Goal: Transaction & Acquisition: Book appointment/travel/reservation

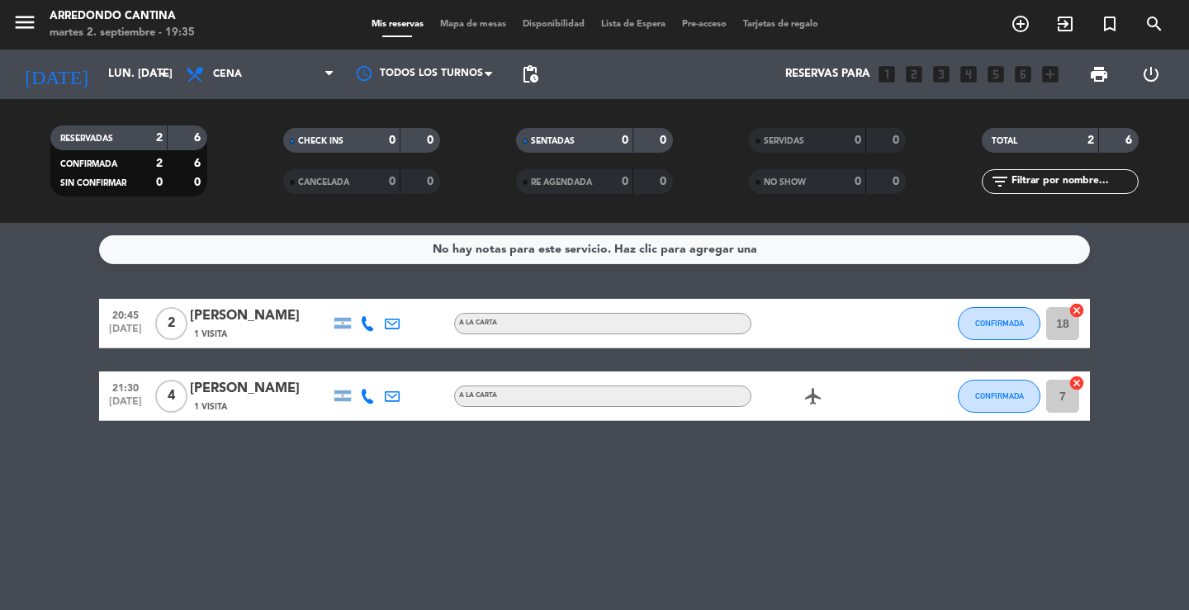
click at [824, 69] on span "Reservas para" at bounding box center [827, 74] width 85 height 13
click at [823, 73] on span "Reservas para" at bounding box center [827, 74] width 85 height 13
click at [1058, 77] on icon "add_box" at bounding box center [1049, 74] width 21 height 21
click at [1055, 77] on icon "add_box" at bounding box center [1049, 74] width 21 height 21
click at [1053, 77] on icon "add_box" at bounding box center [1049, 74] width 21 height 21
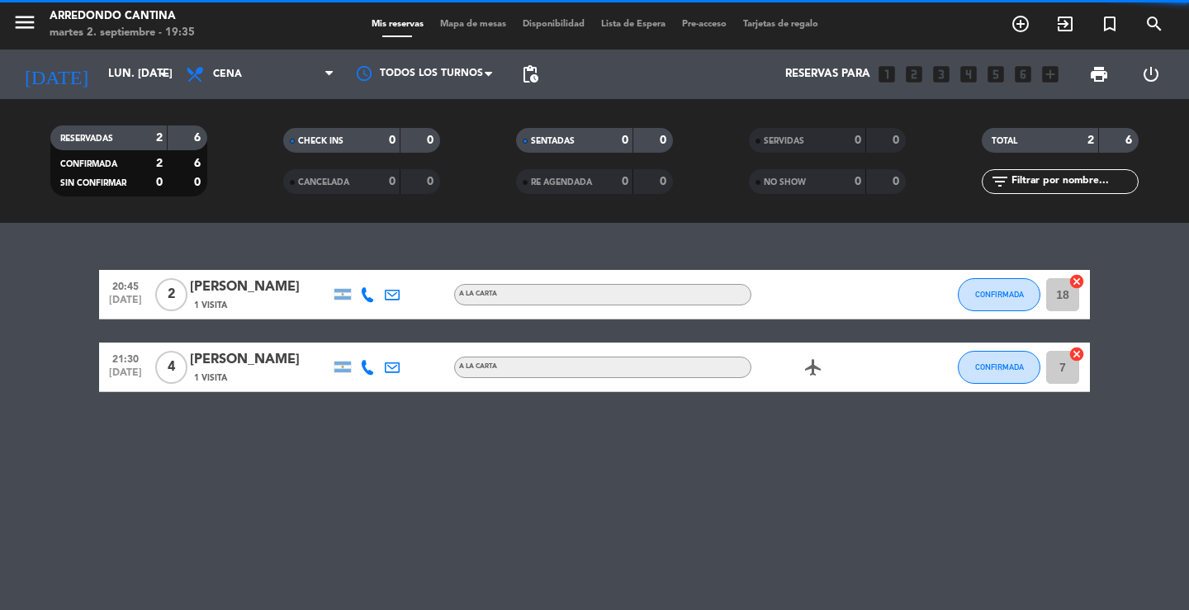
click at [1044, 73] on icon "add_box" at bounding box center [1049, 74] width 21 height 21
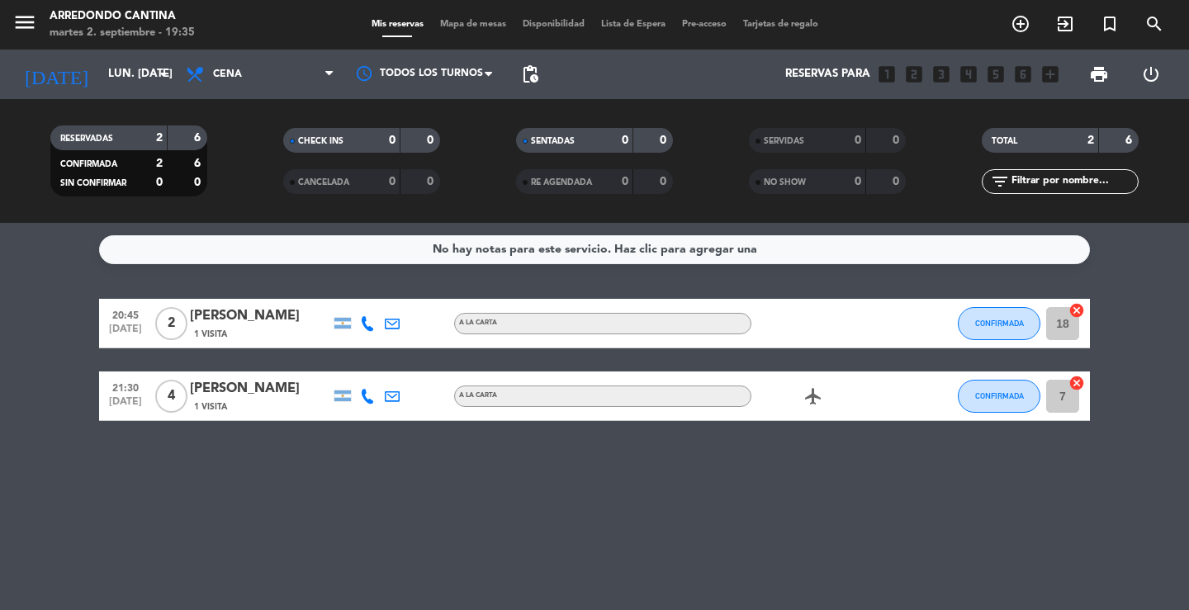
click at [1044, 73] on icon "add_box" at bounding box center [1049, 74] width 21 height 21
click at [100, 66] on input "lun. [DATE]" at bounding box center [172, 74] width 145 height 30
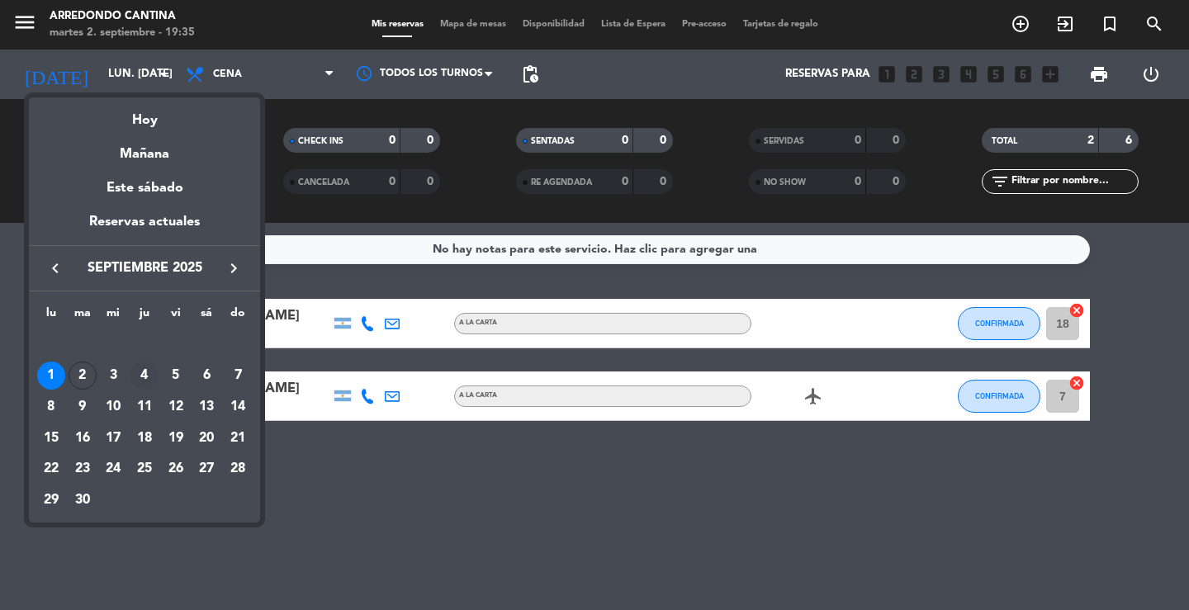
click at [144, 372] on div "4" at bounding box center [144, 376] width 28 height 28
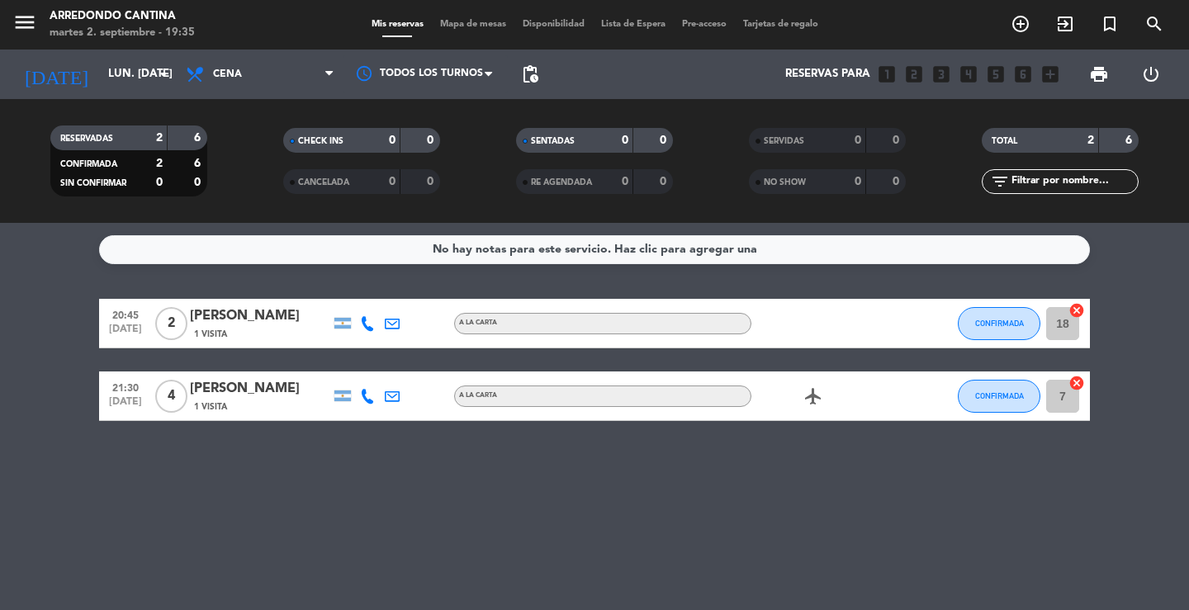
type input "[DEMOGRAPHIC_DATA] [DATE]"
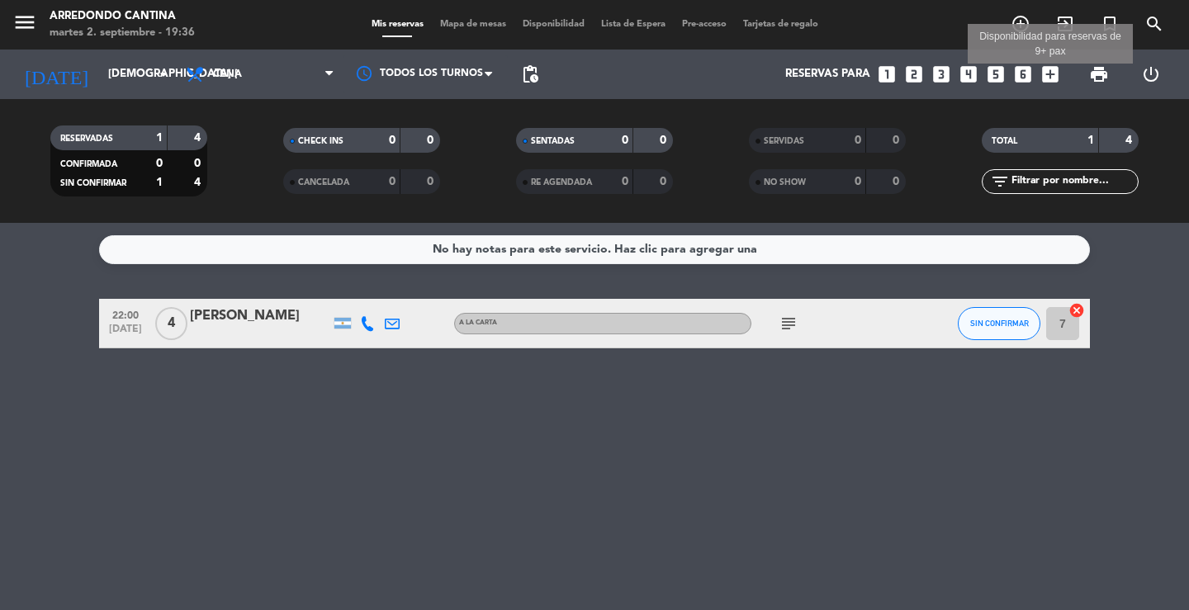
click at [1059, 78] on icon "add_box" at bounding box center [1049, 74] width 21 height 21
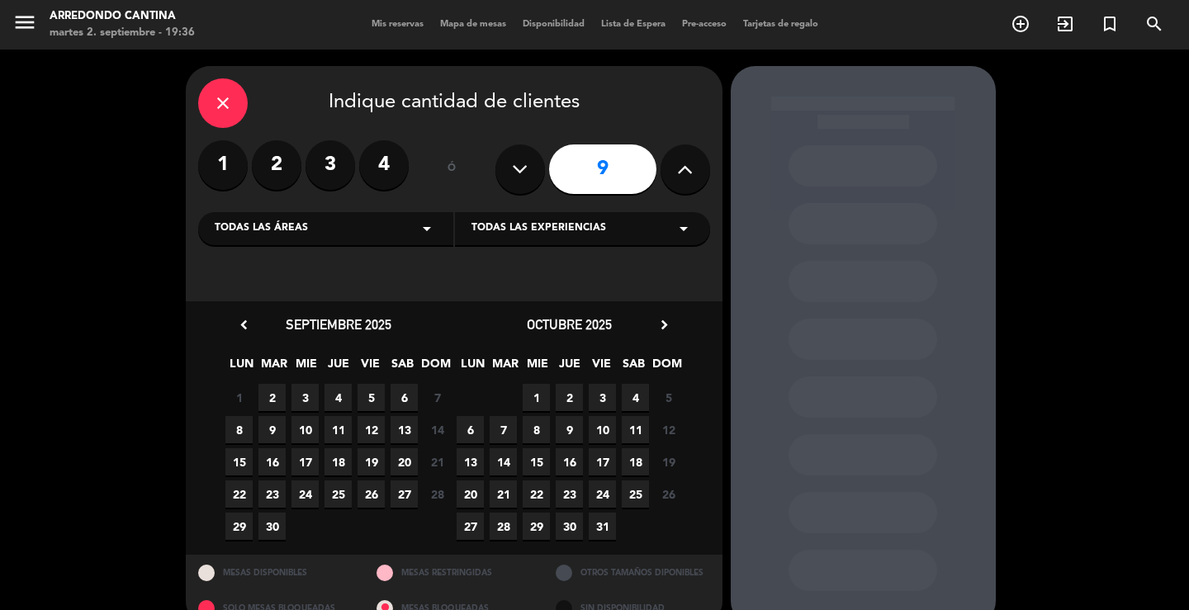
click at [236, 107] on div "close" at bounding box center [223, 103] width 50 height 50
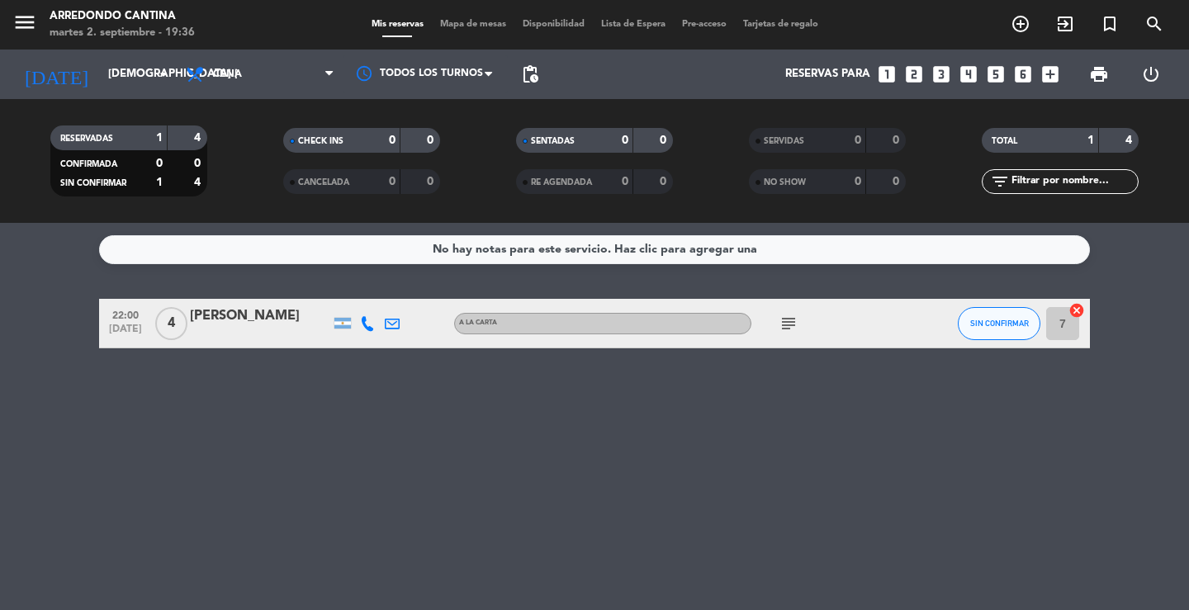
click at [1061, 74] on div "Reservas para looks_one looks_two looks_3 looks_4 looks_5 looks_6 add_box" at bounding box center [807, 75] width 520 height 50
click at [1050, 74] on icon "add_box" at bounding box center [1049, 74] width 21 height 21
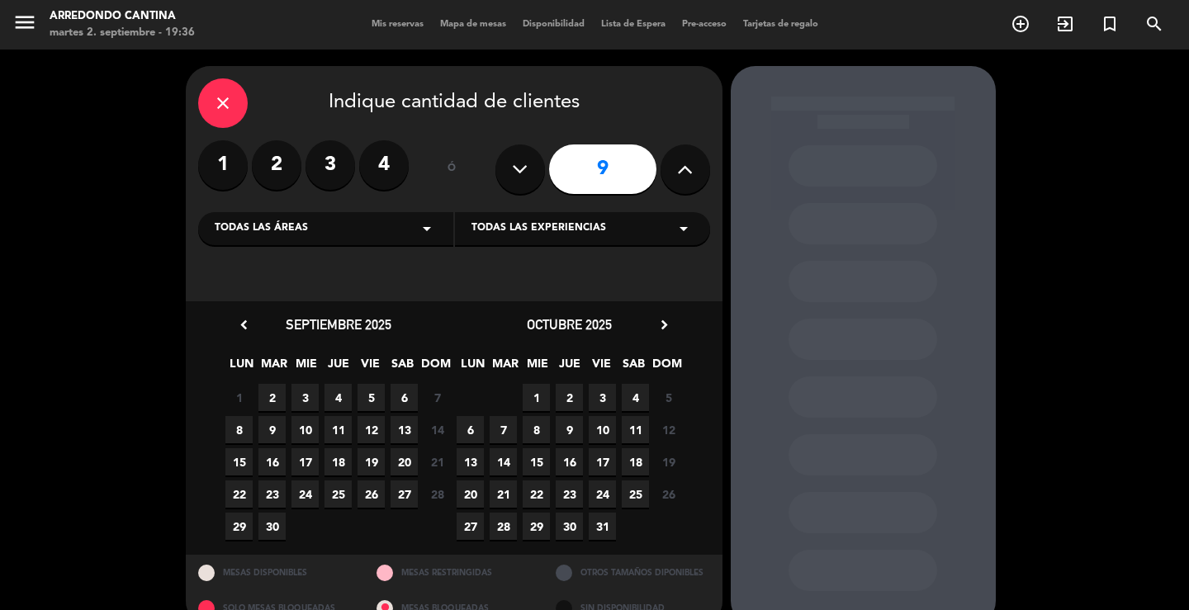
scroll to position [31, 0]
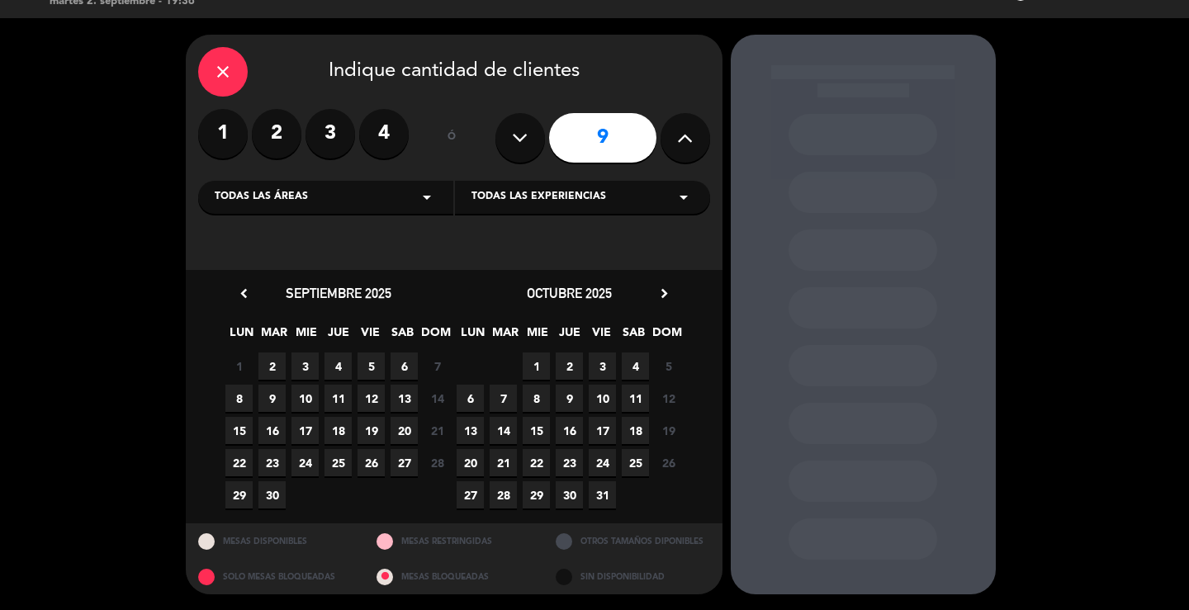
click at [693, 140] on icon at bounding box center [685, 137] width 16 height 25
click at [693, 140] on icon at bounding box center [685, 138] width 16 height 25
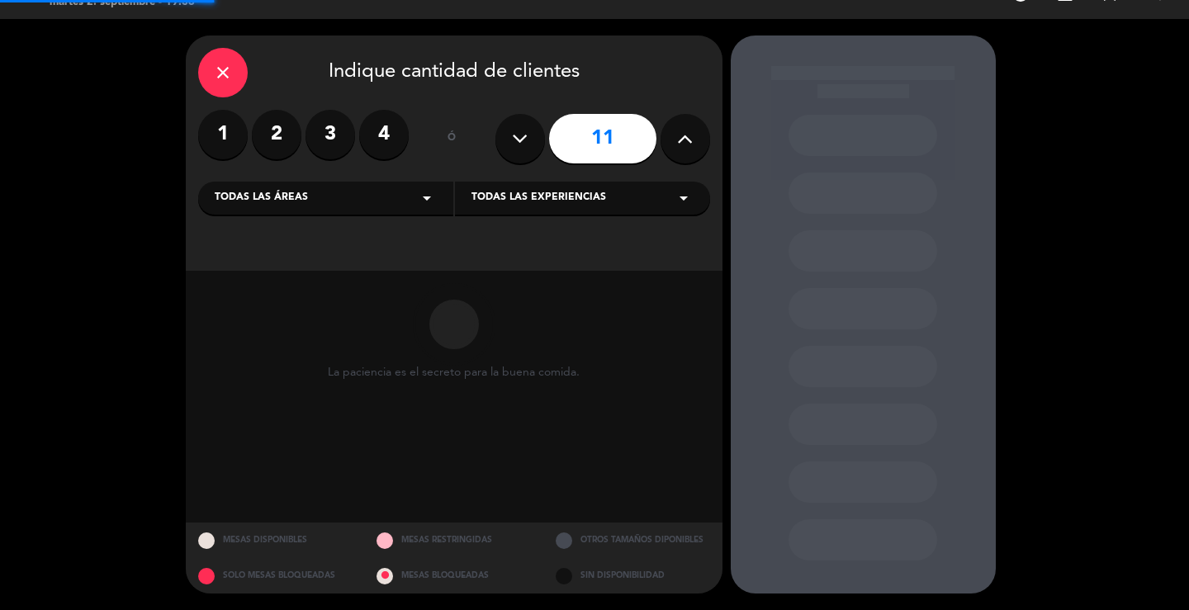
click at [693, 140] on icon at bounding box center [685, 138] width 16 height 25
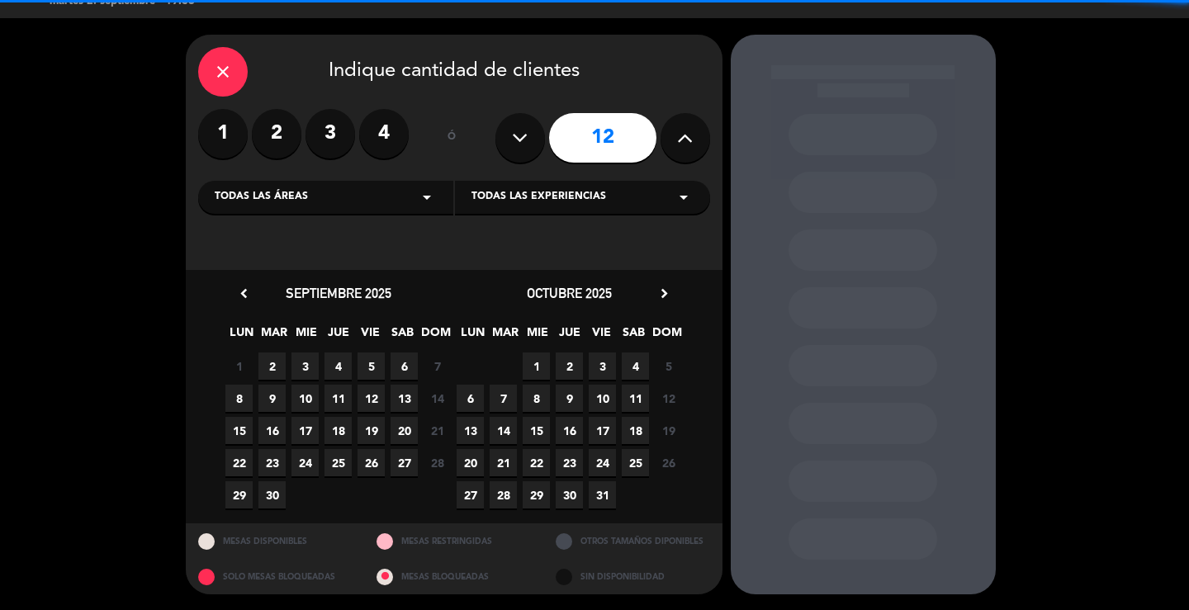
click at [693, 140] on icon at bounding box center [685, 137] width 16 height 25
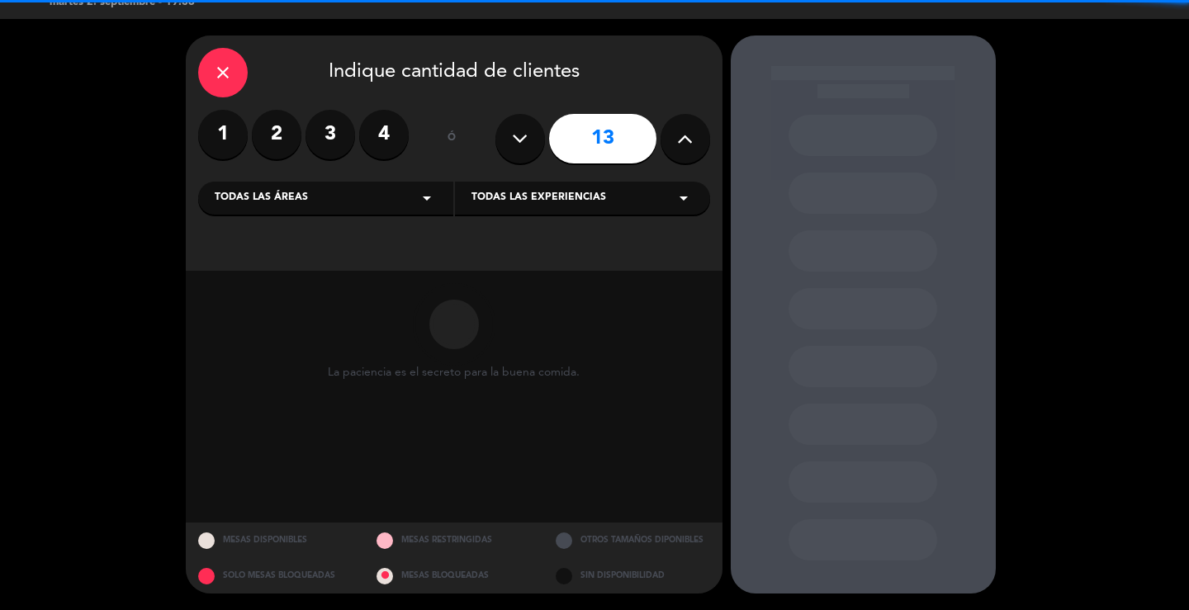
click at [693, 140] on icon at bounding box center [685, 138] width 16 height 25
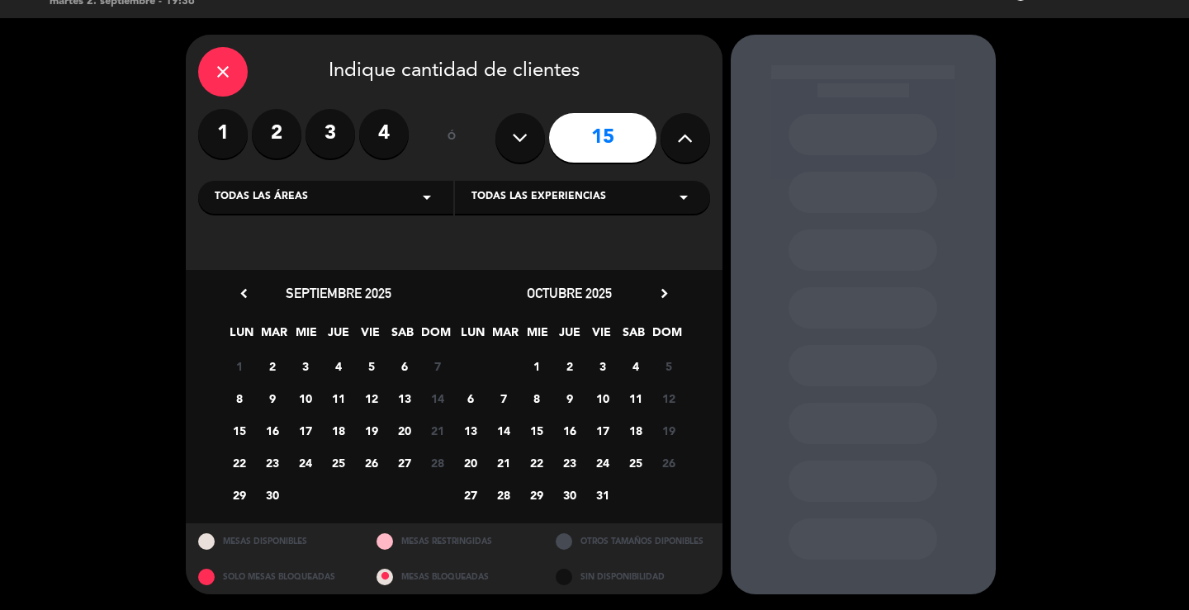
click at [683, 144] on icon at bounding box center [685, 137] width 16 height 25
type input "16"
click at [344, 370] on span "4" at bounding box center [337, 366] width 27 height 27
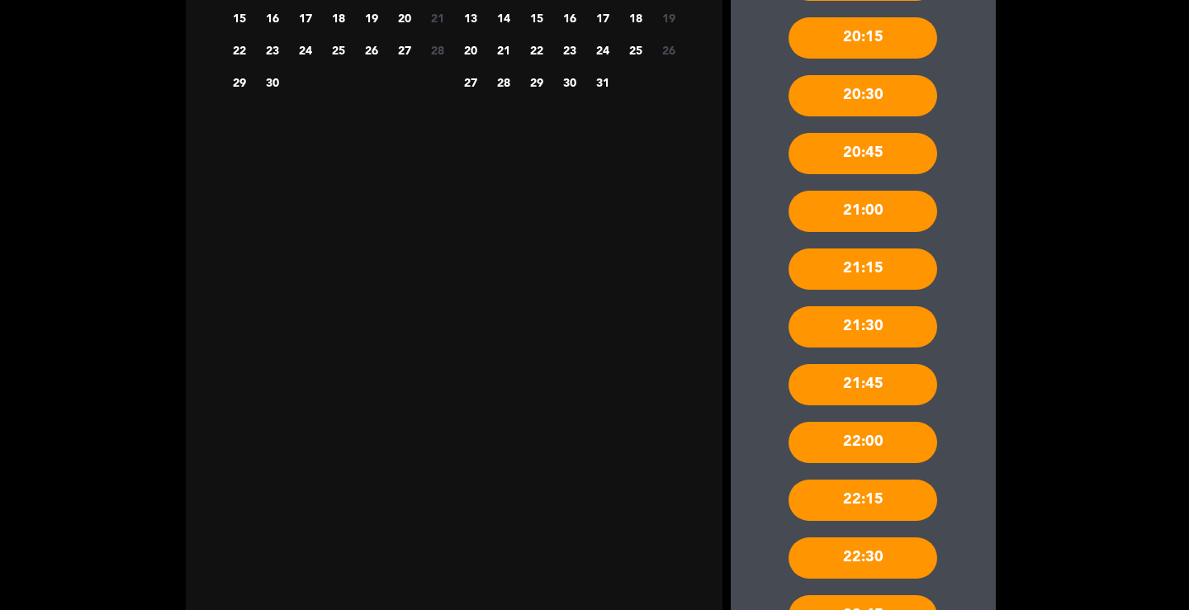
scroll to position [806, 0]
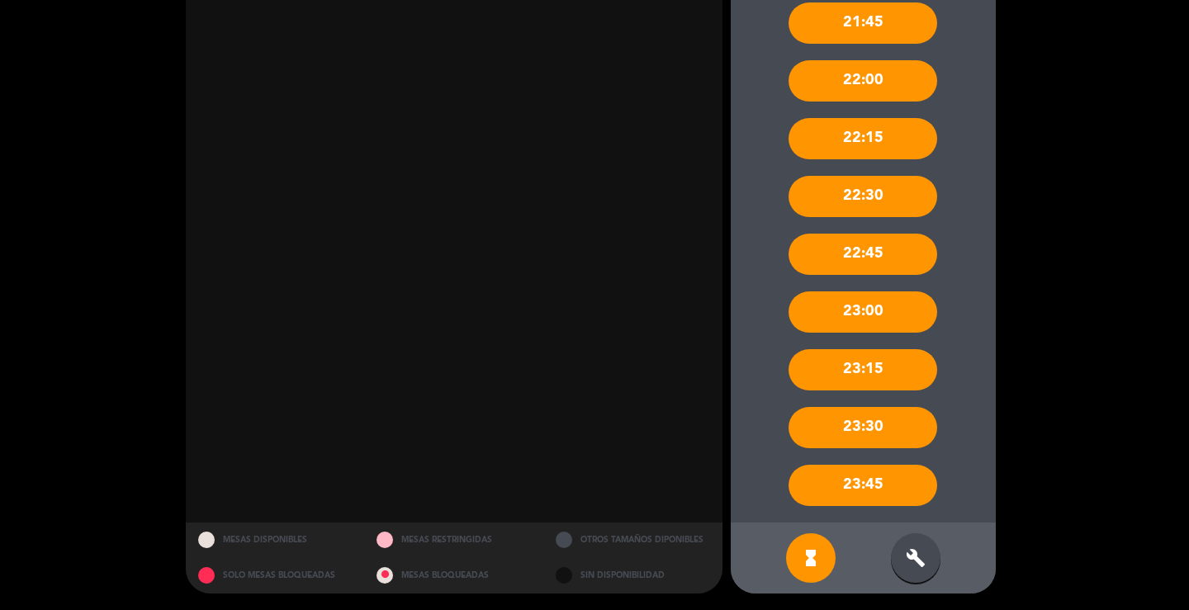
click at [895, 555] on div "build" at bounding box center [916, 558] width 50 height 50
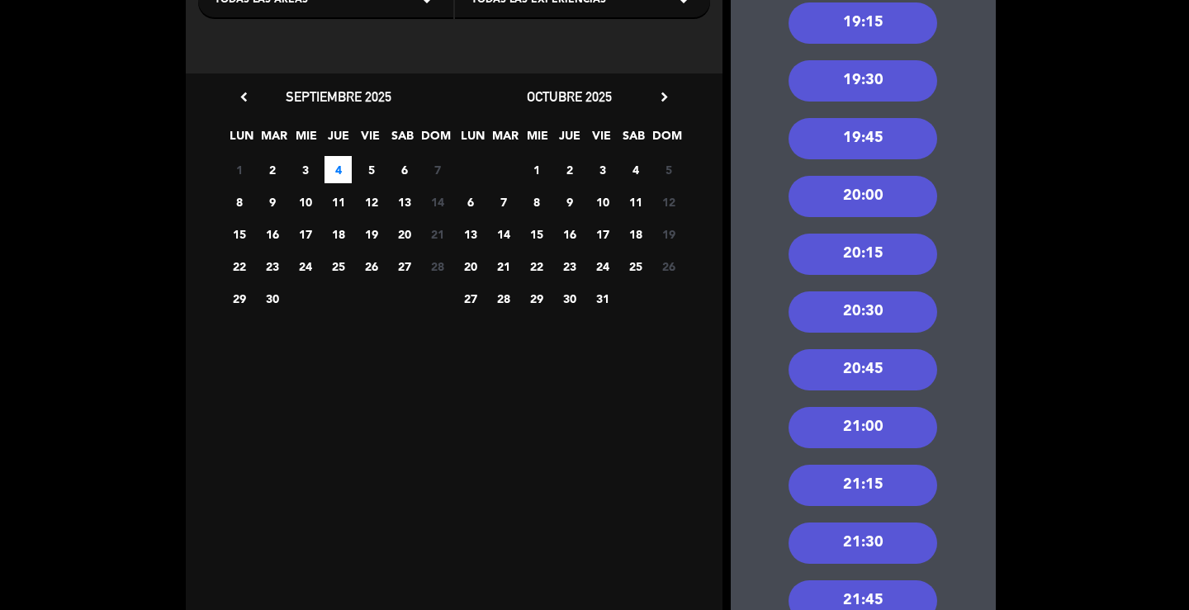
scroll to position [145, 0]
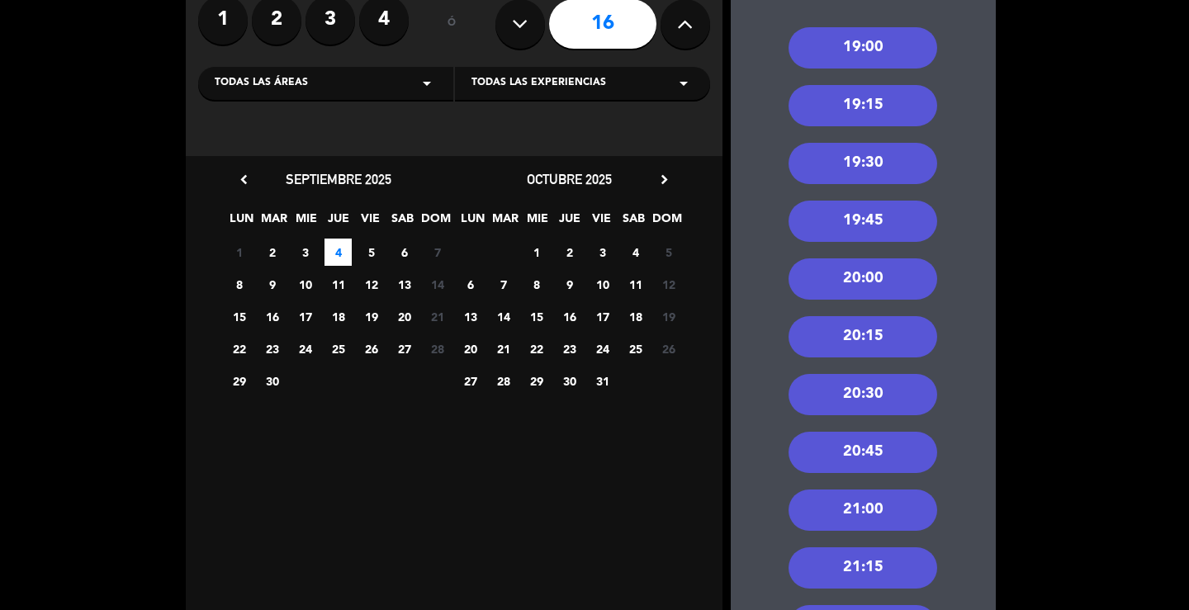
click at [857, 385] on div "20:30" at bounding box center [862, 394] width 149 height 41
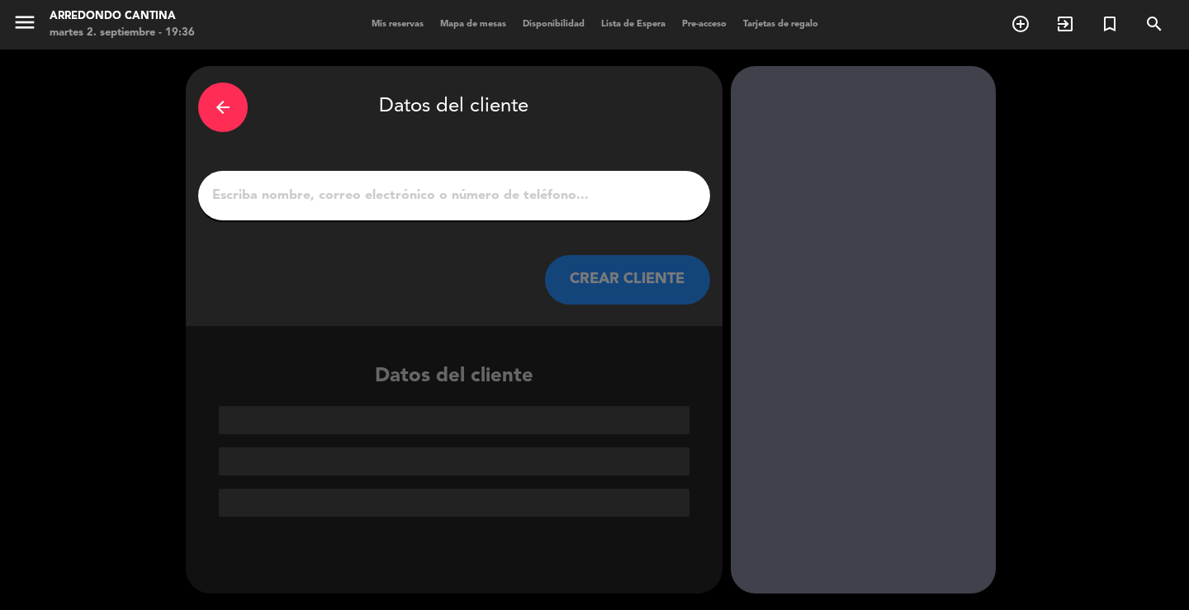
click at [307, 182] on div at bounding box center [454, 196] width 512 height 50
click at [324, 225] on div "arrow_back Datos del cliente CREAR CLIENTE" at bounding box center [454, 196] width 537 height 260
click at [357, 206] on input "1" at bounding box center [454, 195] width 487 height 23
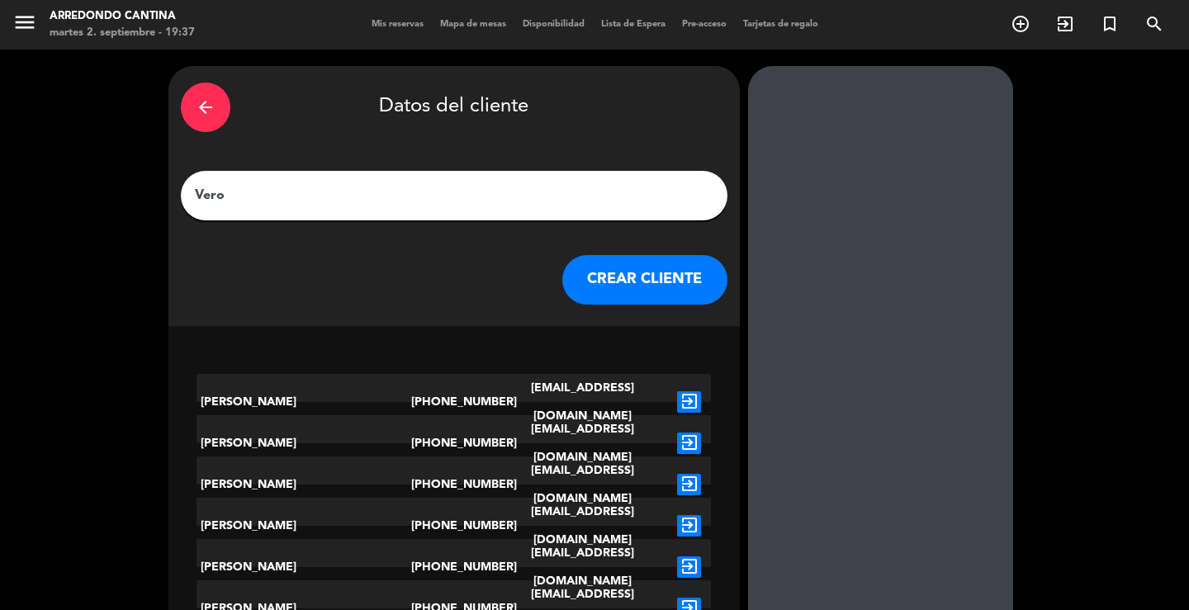
type input "Vero"
click at [644, 277] on button "CREAR CLIENTE" at bounding box center [644, 280] width 165 height 50
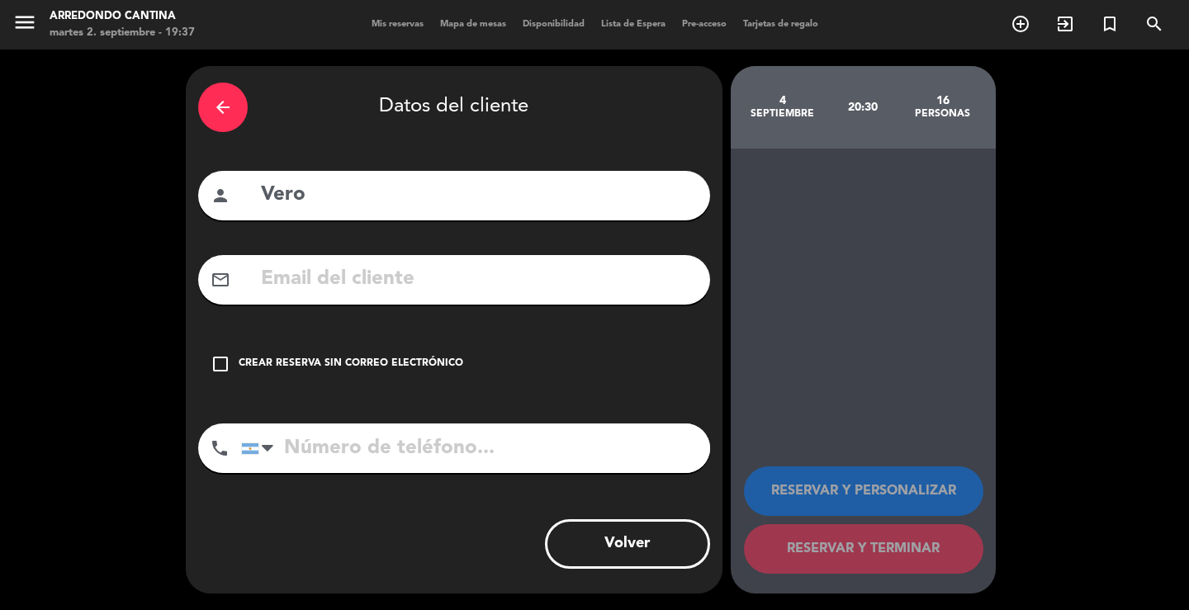
click at [325, 291] on input "text" at bounding box center [478, 280] width 438 height 34
click at [327, 289] on input "text" at bounding box center [478, 280] width 438 height 34
click at [840, 299] on div "RESERVAR Y PERSONALIZAR RESERVAR Y TERMINAR" at bounding box center [863, 371] width 265 height 445
click at [294, 274] on input "text" at bounding box center [478, 280] width 438 height 34
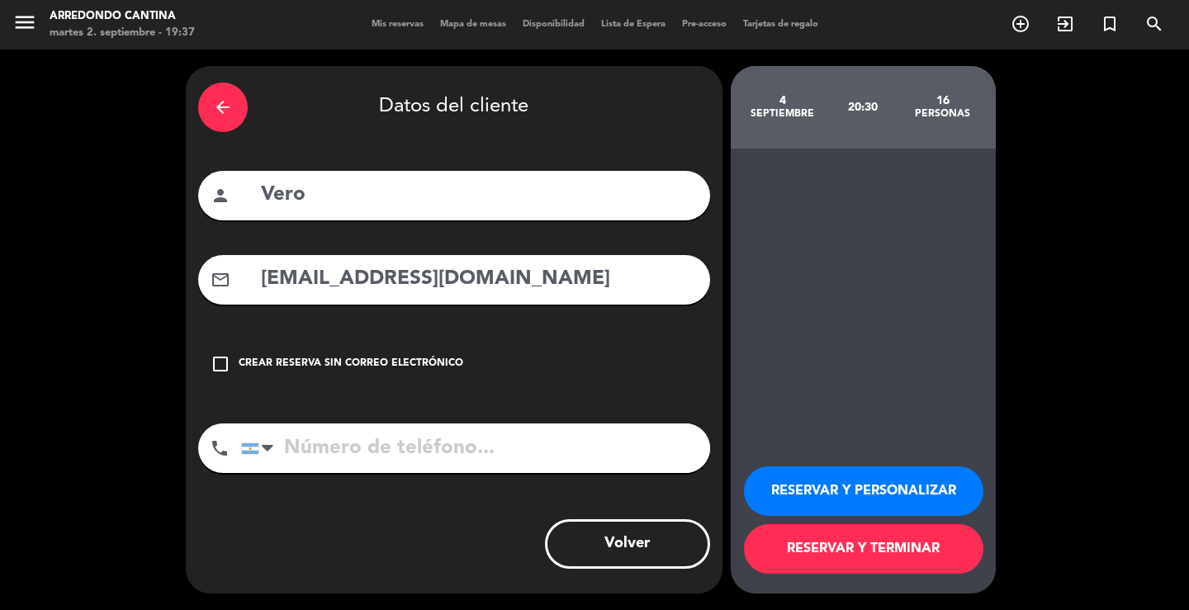
type input "[EMAIL_ADDRESS][DOMAIN_NAME]"
click at [209, 357] on div "check_box_outline_blank Crear reserva sin correo electrónico" at bounding box center [454, 364] width 512 height 50
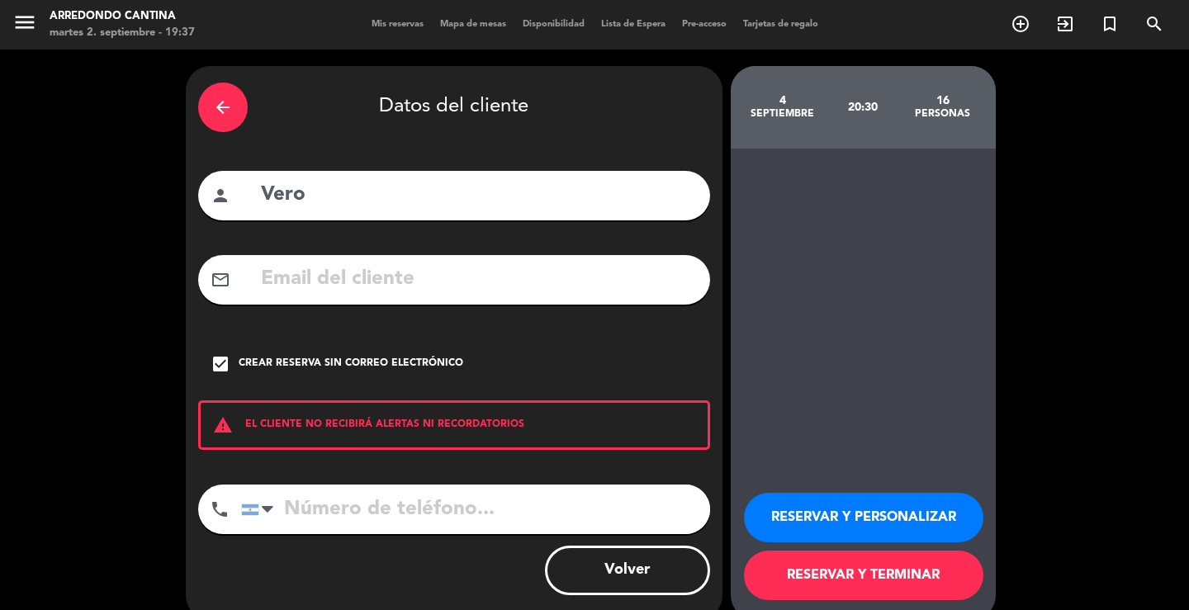
click at [319, 525] on input "tel" at bounding box center [475, 510] width 469 height 50
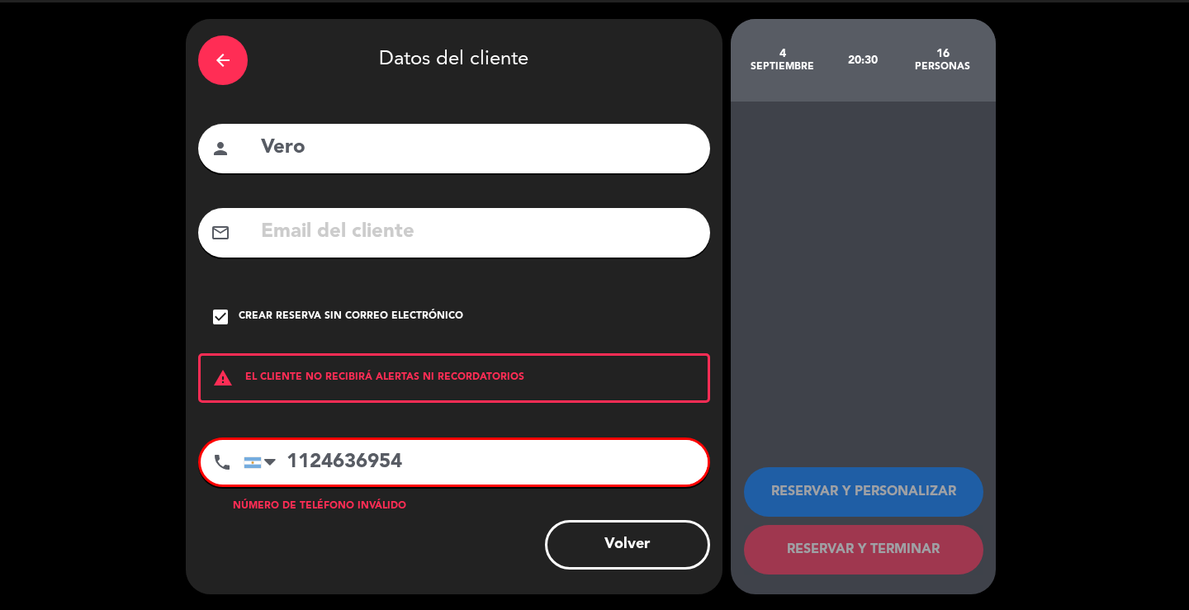
scroll to position [26, 0]
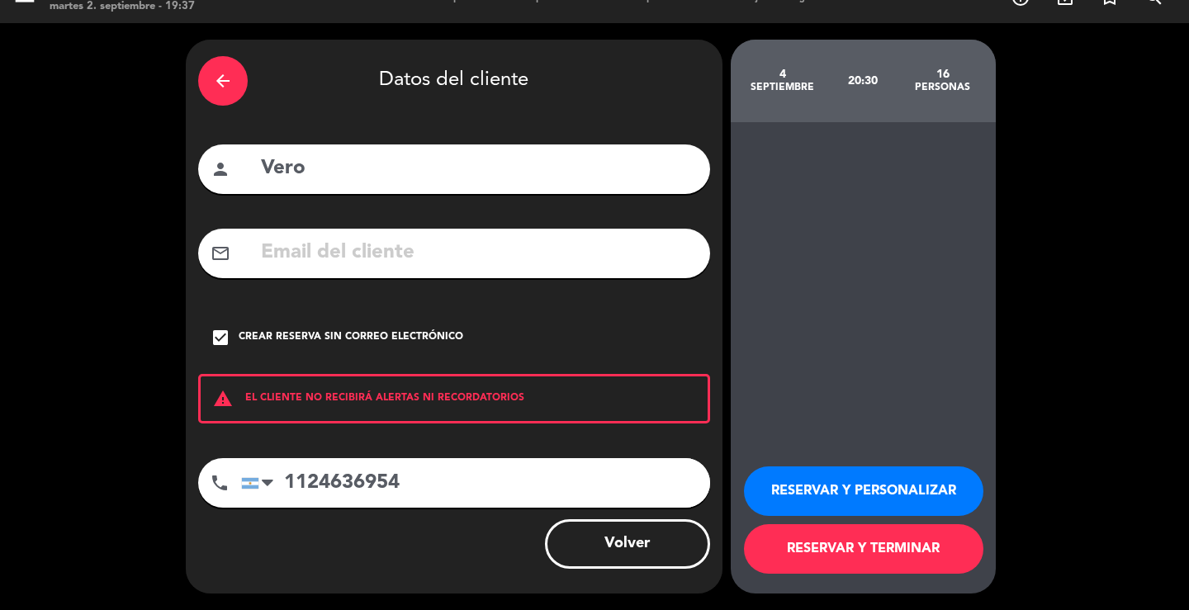
type input "1124636954"
click at [856, 485] on button "RESERVAR Y PERSONALIZAR" at bounding box center [863, 491] width 239 height 50
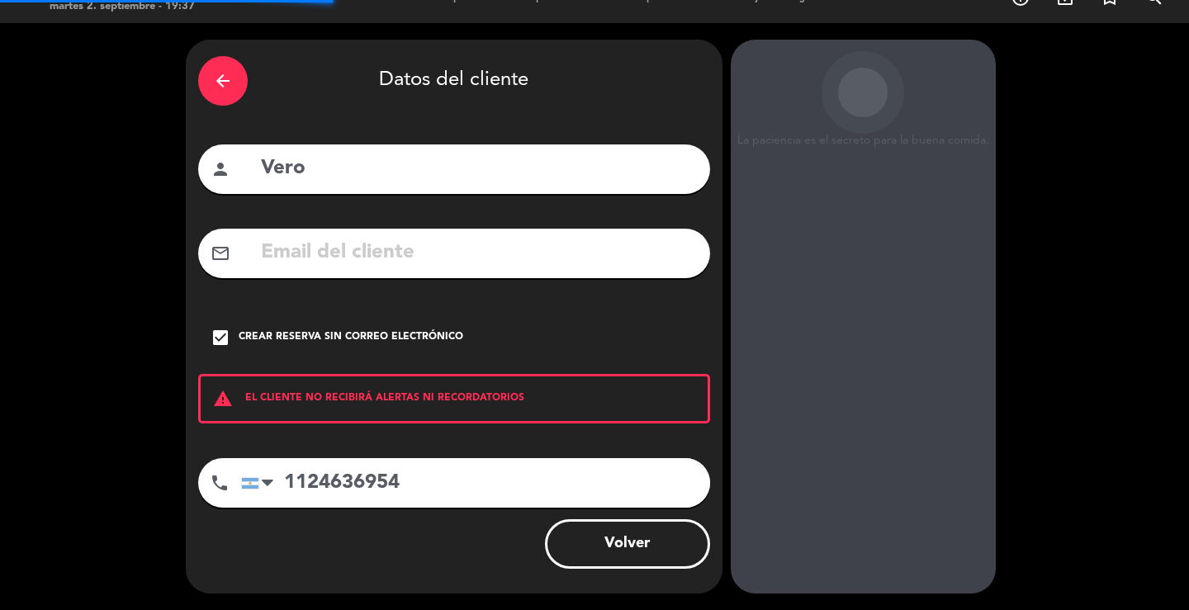
scroll to position [50, 0]
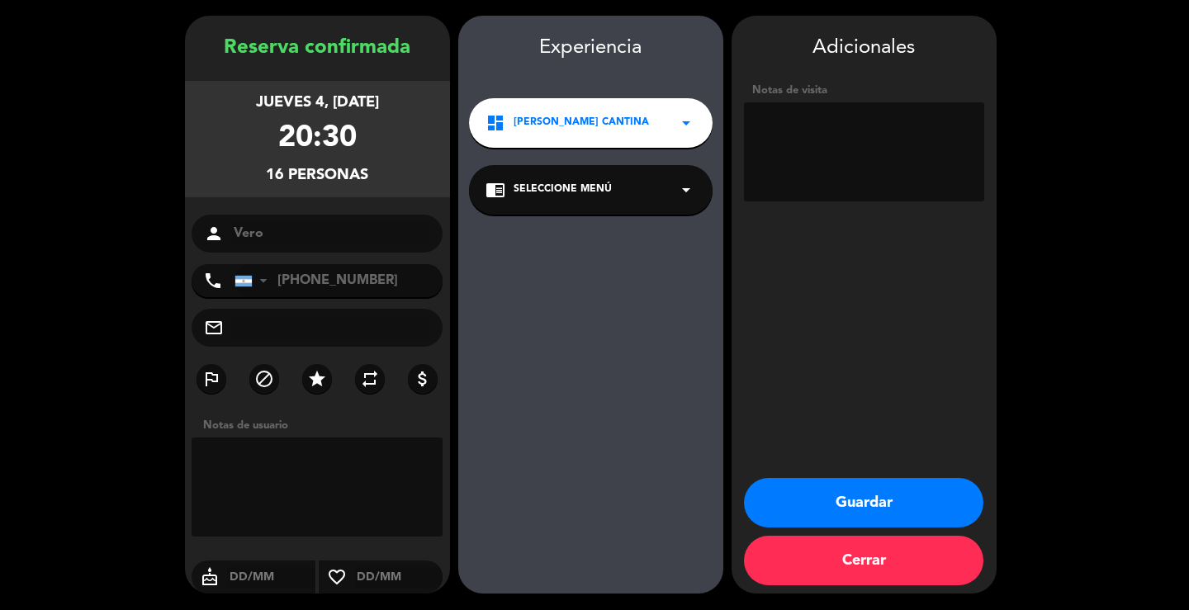
click at [809, 497] on button "Guardar" at bounding box center [863, 503] width 239 height 50
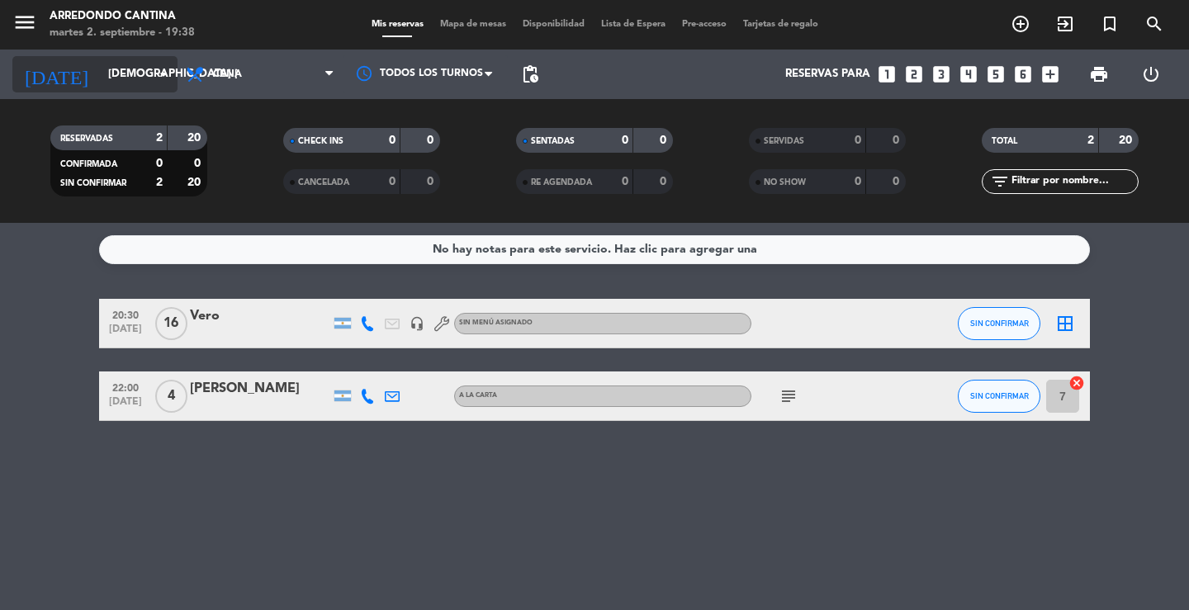
click at [138, 74] on input "[DEMOGRAPHIC_DATA] [DATE]" at bounding box center [172, 74] width 145 height 30
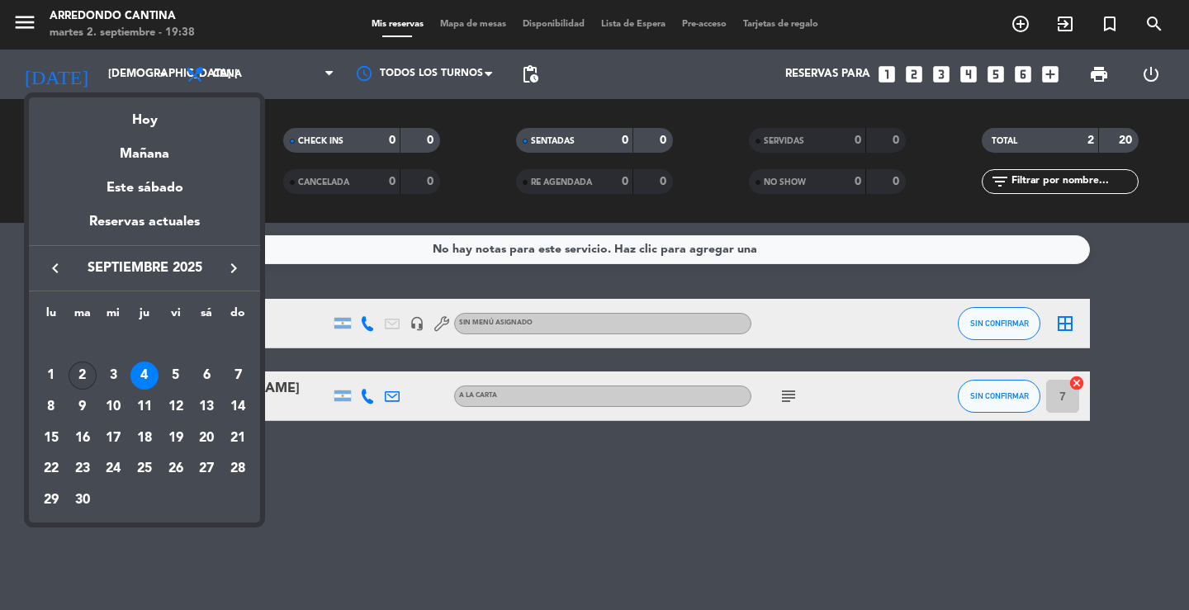
click at [79, 367] on div "2" at bounding box center [83, 376] width 28 height 28
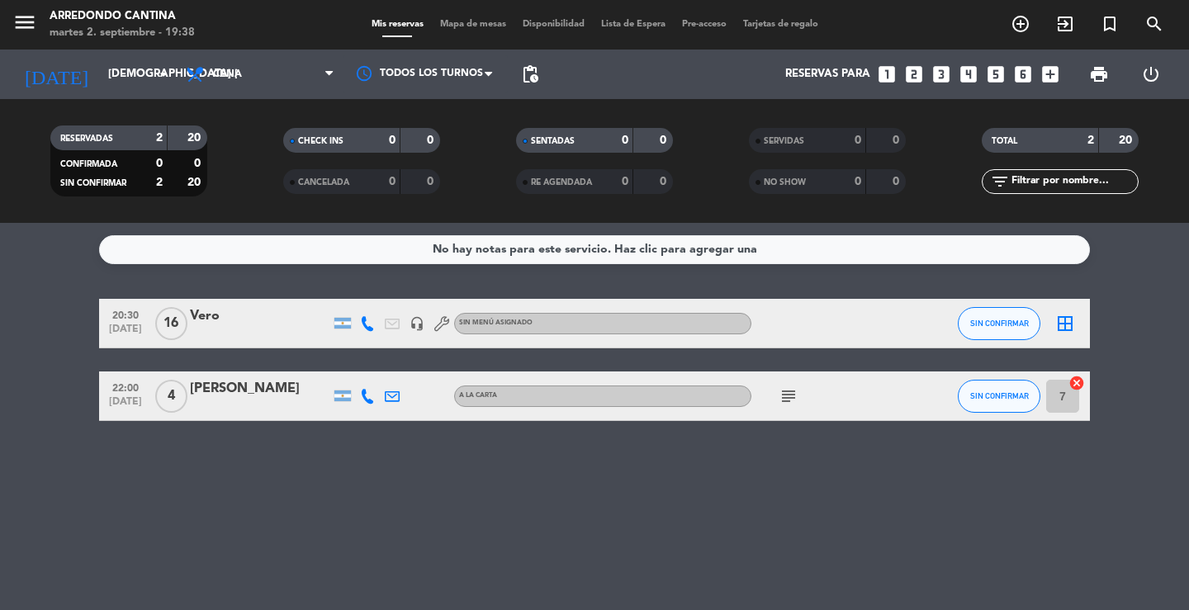
type input "[DATE] sep."
